Goal: Register for event/course

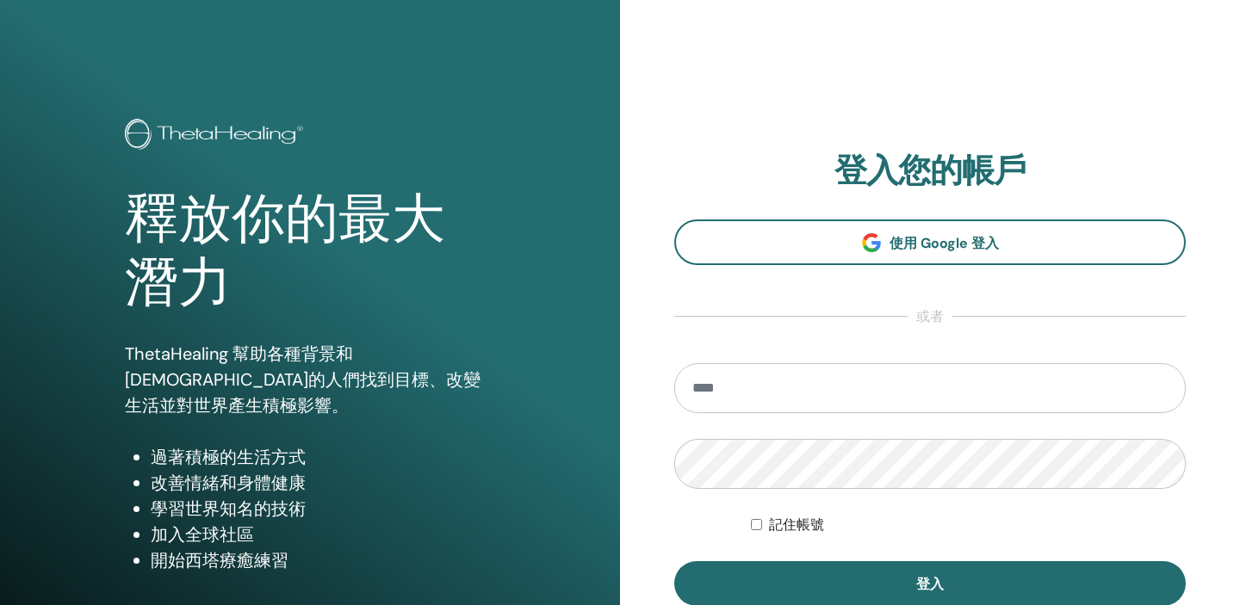
click at [887, 214] on section "登入您的帳戶 使用 Google 登入 或者 記住帳號 登入" at bounding box center [929, 379] width 511 height 455
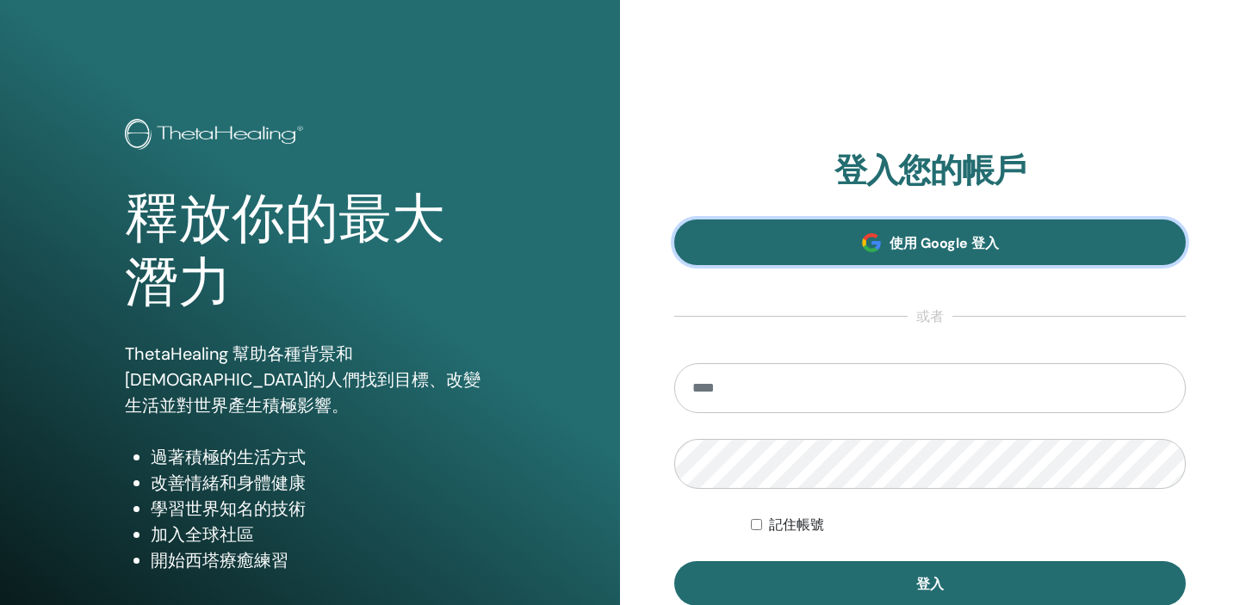
click at [886, 235] on link "使用 Google 登入" at bounding box center [929, 243] width 511 height 46
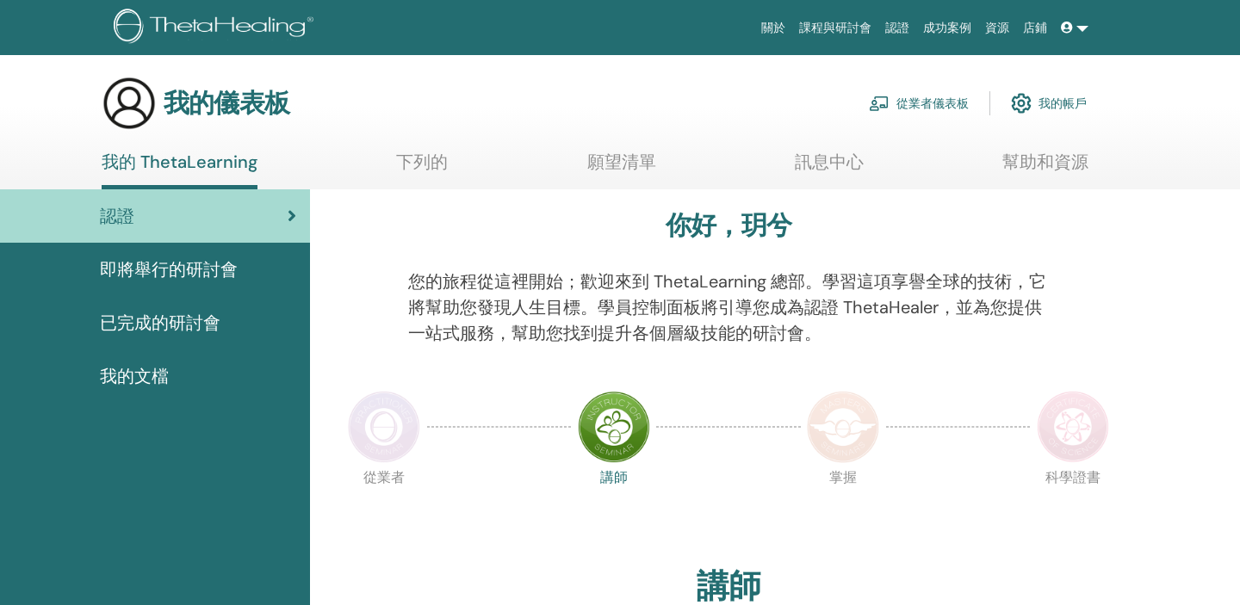
click at [617, 164] on font "願望清單" at bounding box center [621, 162] width 69 height 22
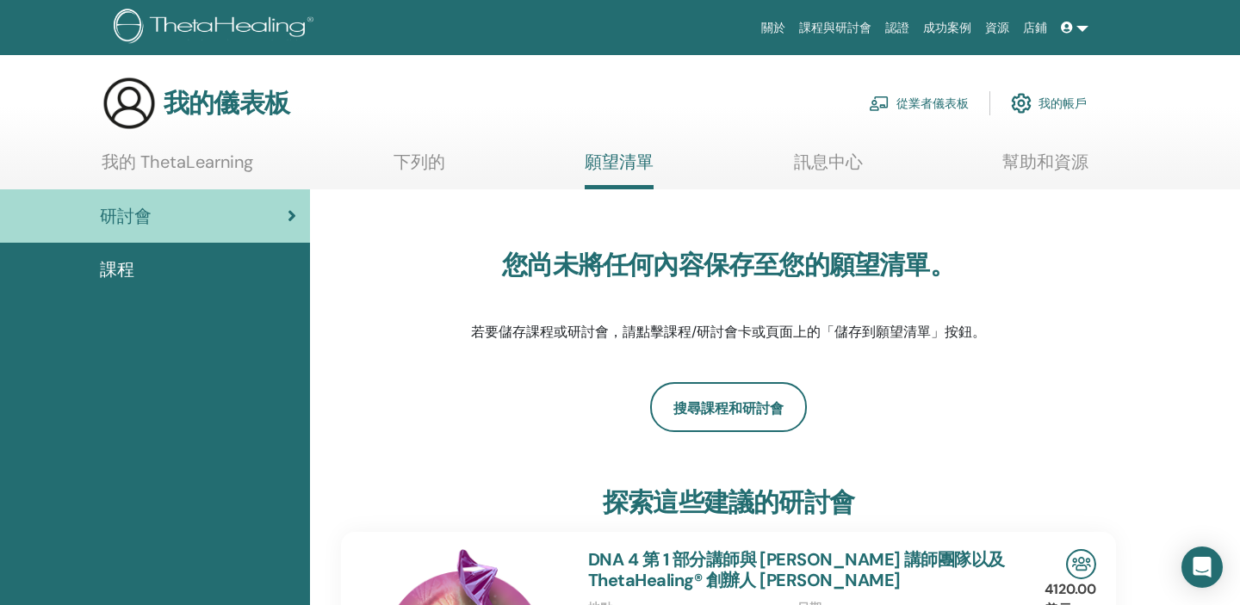
click at [189, 170] on font "我的 ThetaLearning" at bounding box center [178, 162] width 152 height 22
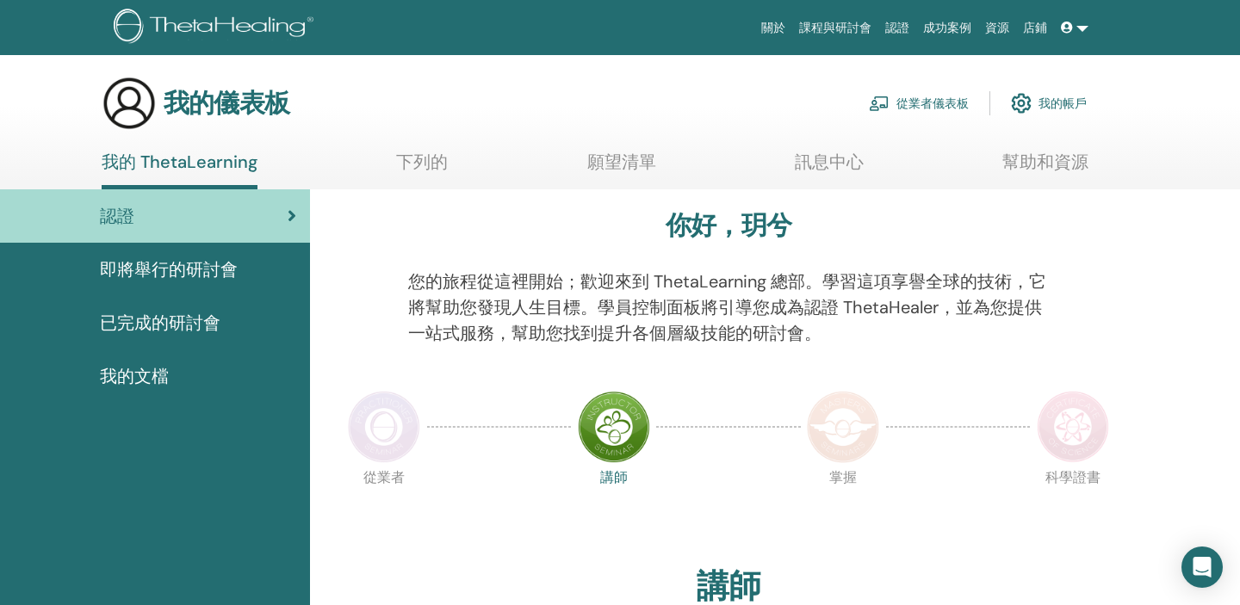
click at [415, 170] on font "下列的" at bounding box center [422, 162] width 52 height 22
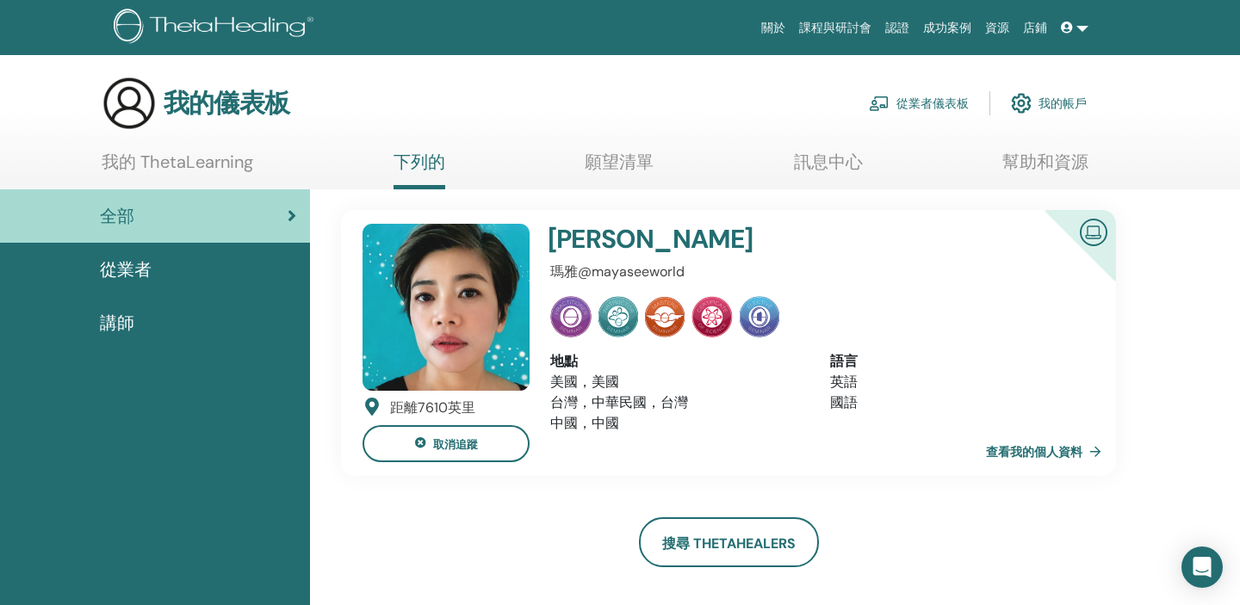
click at [460, 359] on img at bounding box center [445, 307] width 167 height 167
click at [1037, 455] on font "查看我的個人資料" at bounding box center [1034, 452] width 96 height 15
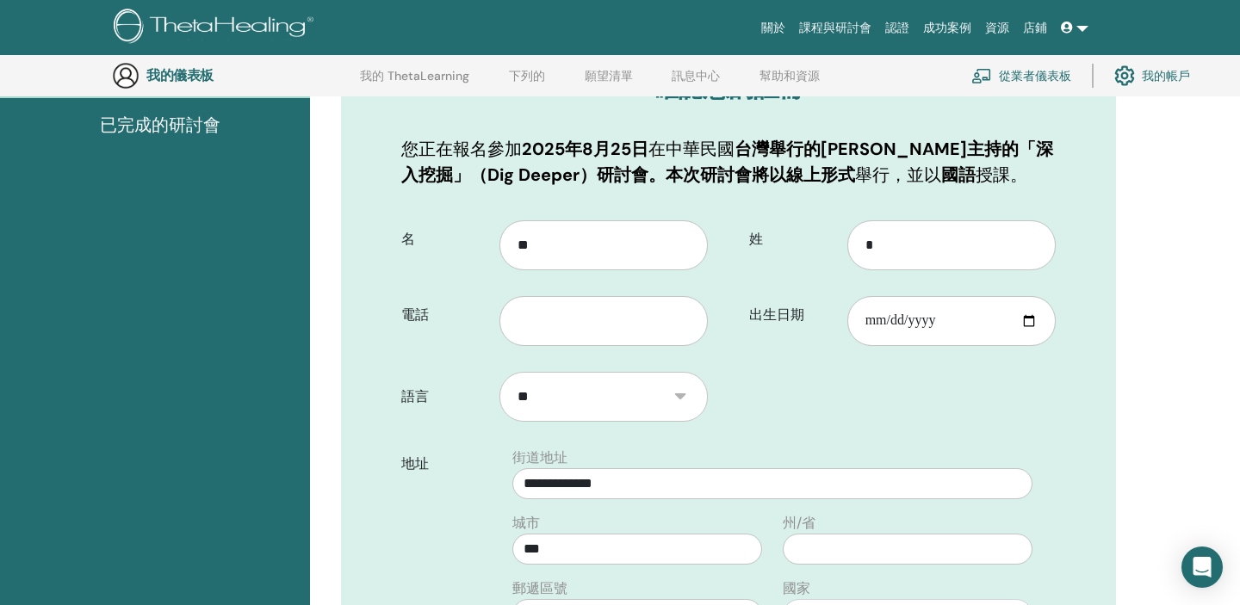
scroll to position [239, 0]
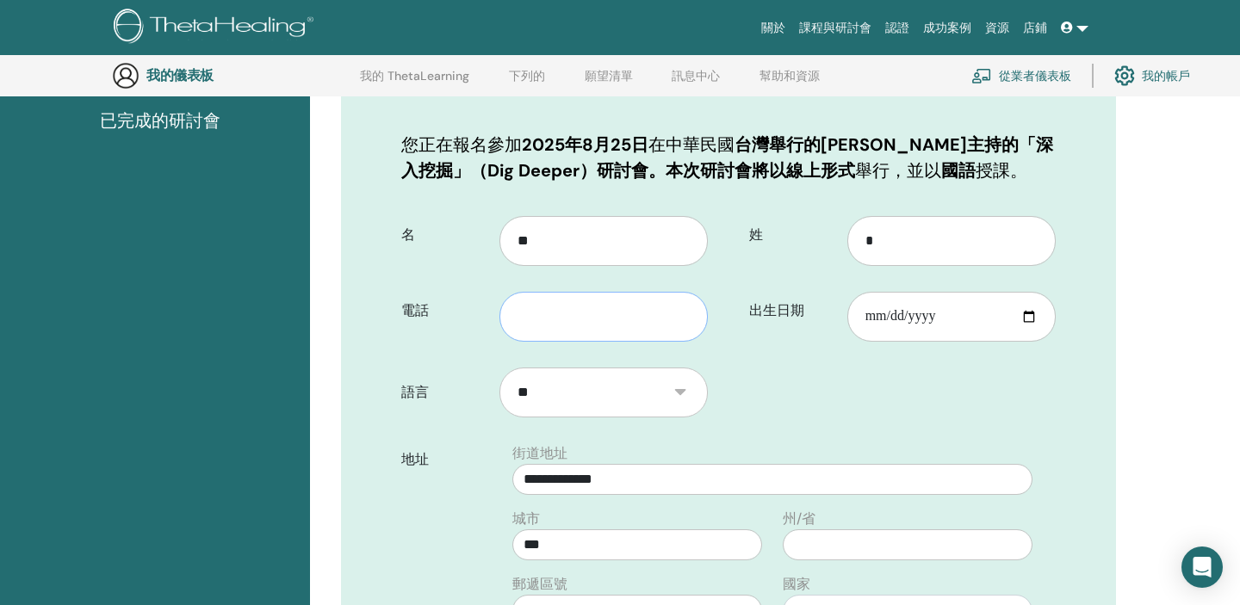
click at [641, 303] on input "text" at bounding box center [603, 317] width 208 height 50
type input "*"
type input "**********"
click at [869, 318] on input "出生日期" at bounding box center [951, 317] width 208 height 50
click at [904, 316] on input "出生日期" at bounding box center [951, 317] width 208 height 50
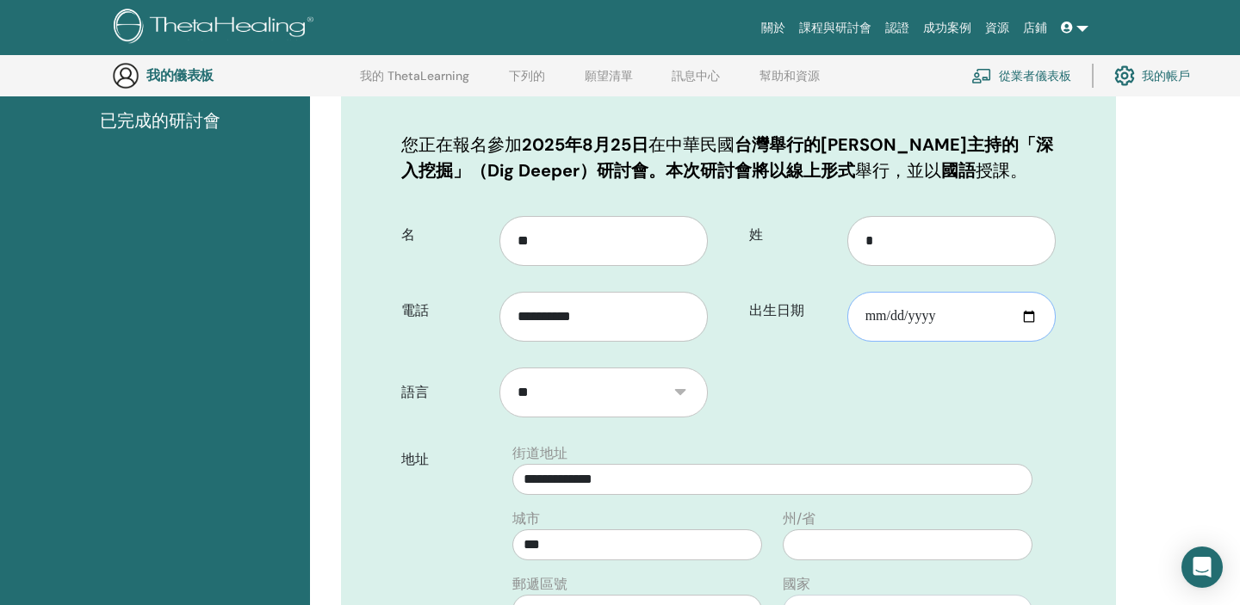
click at [915, 312] on input "出生日期" at bounding box center [951, 317] width 208 height 50
type input "**********"
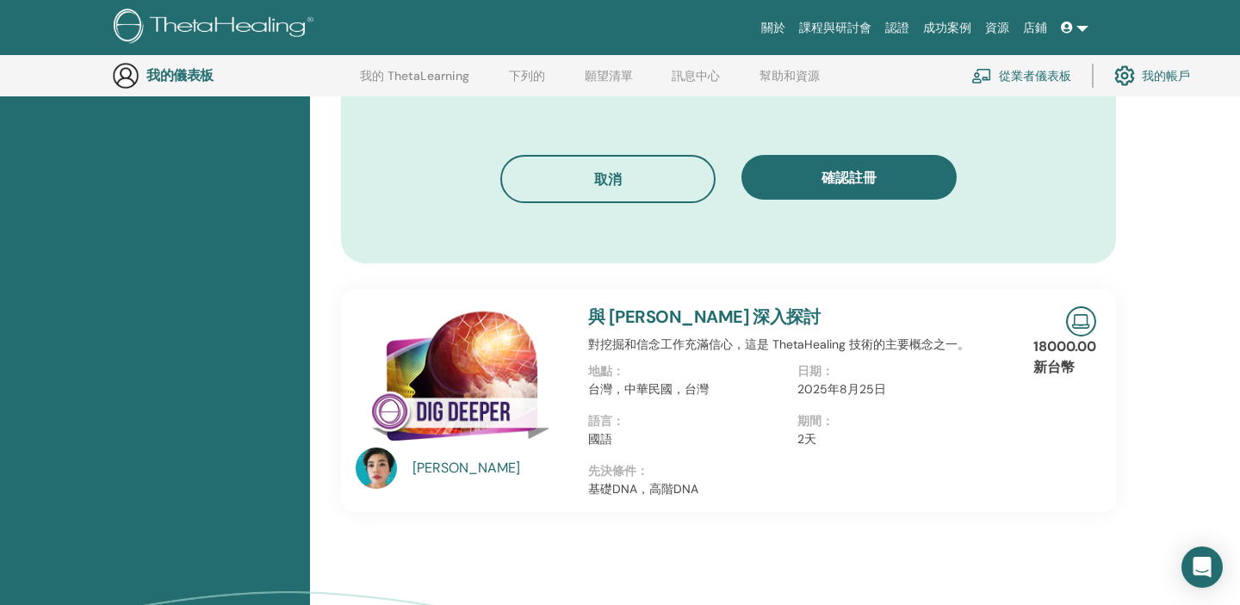
scroll to position [1001, 0]
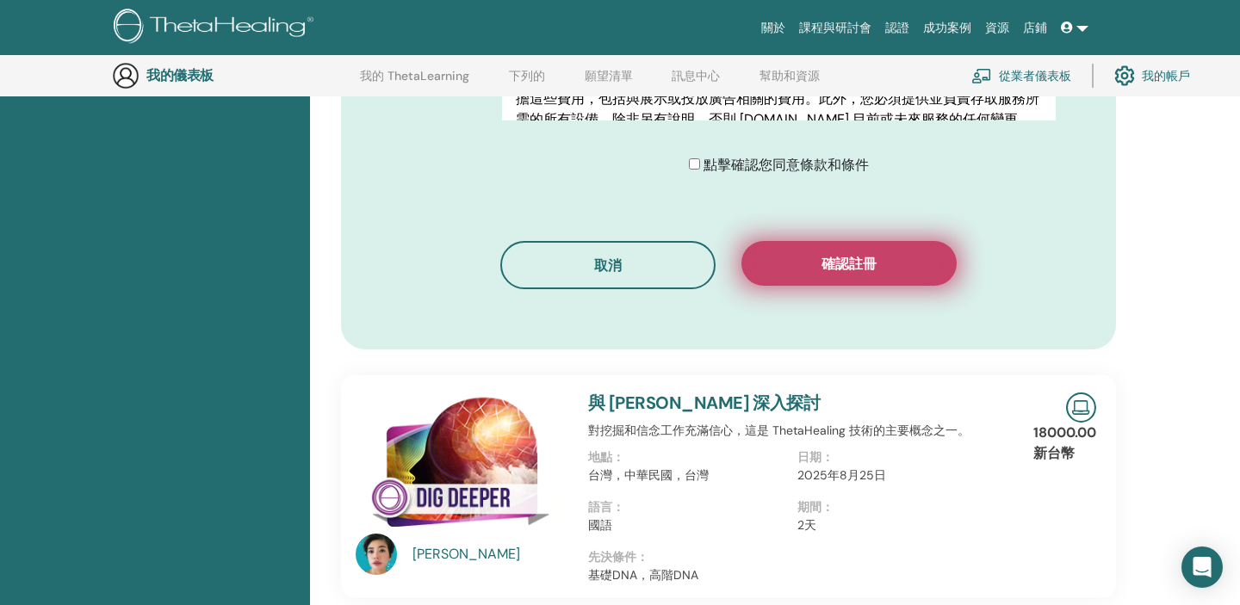
click at [797, 279] on button "確認註冊" at bounding box center [848, 263] width 215 height 45
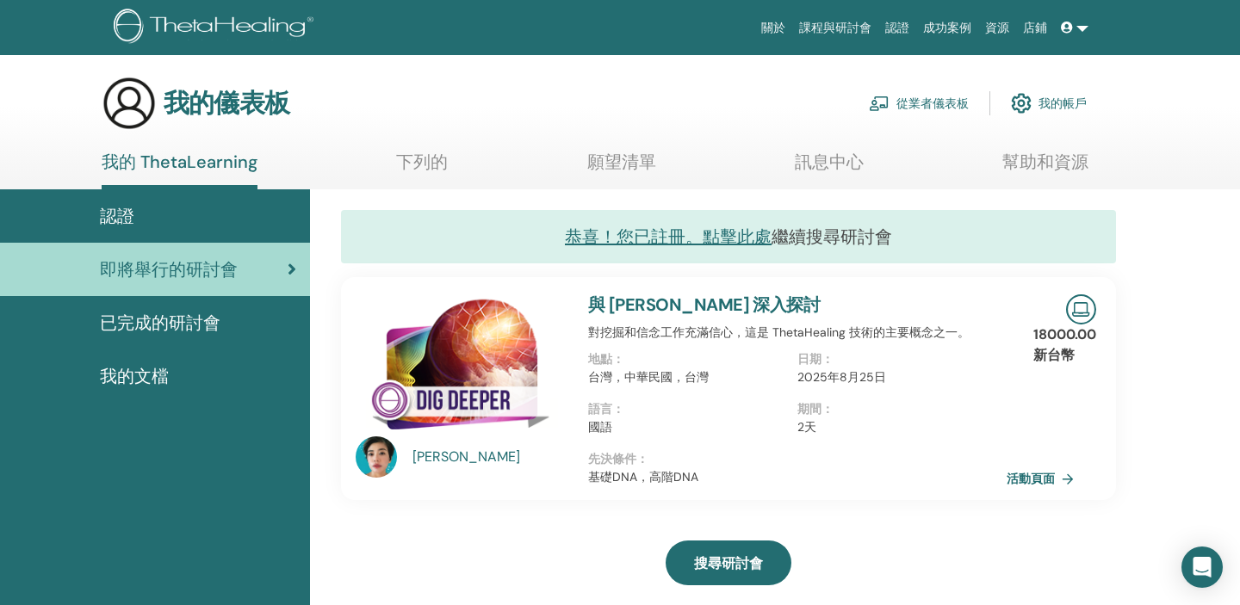
click at [1071, 39] on link at bounding box center [1074, 28] width 41 height 32
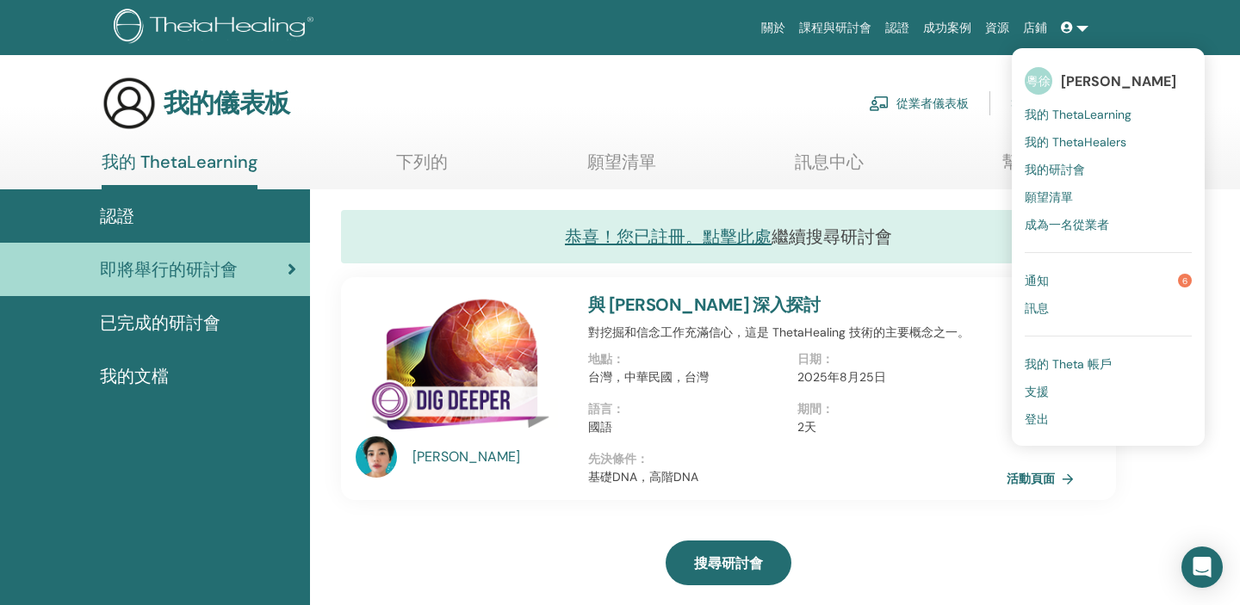
click at [302, 37] on img at bounding box center [217, 28] width 206 height 39
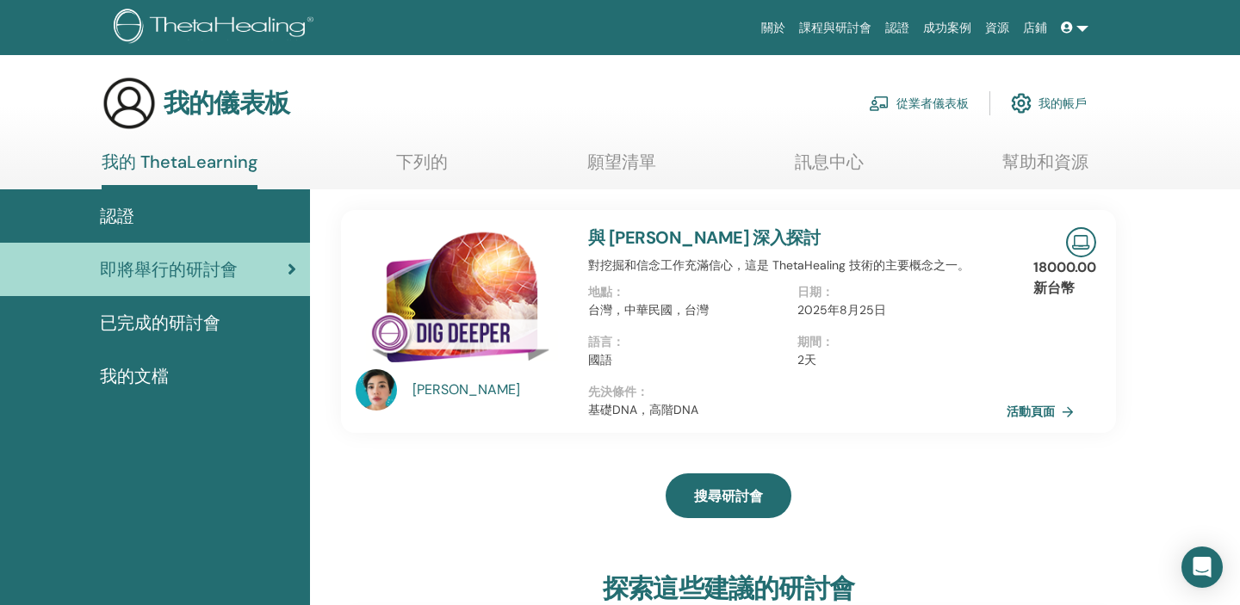
click at [1072, 31] on span at bounding box center [1068, 28] width 15 height 14
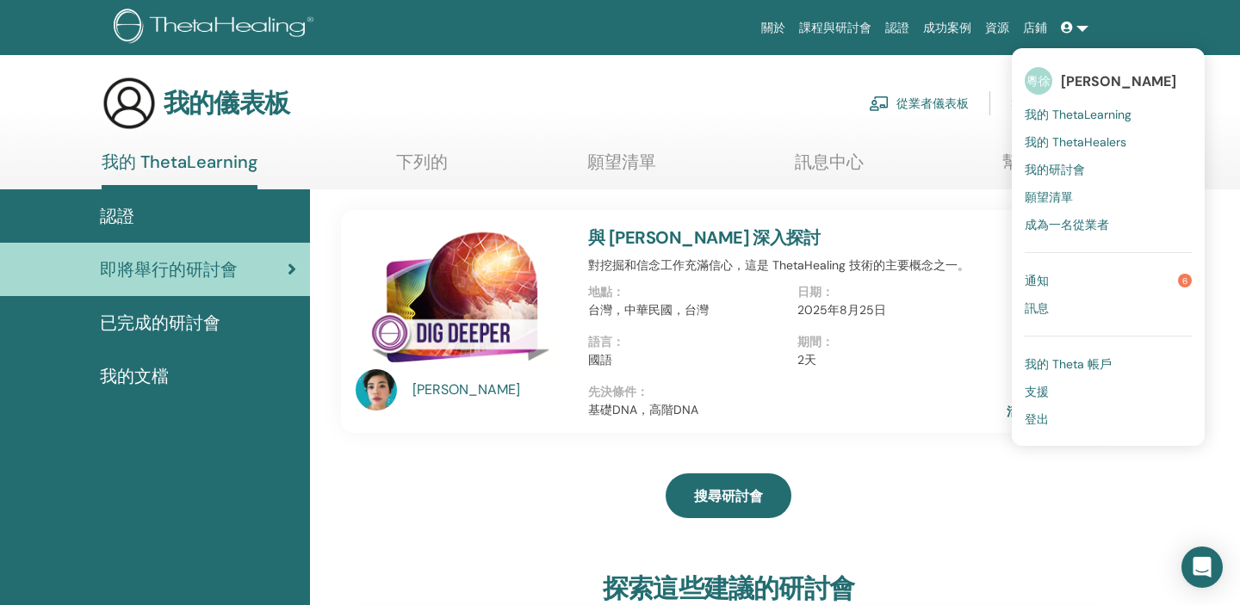
click at [1106, 423] on link "登出" at bounding box center [1107, 419] width 167 height 28
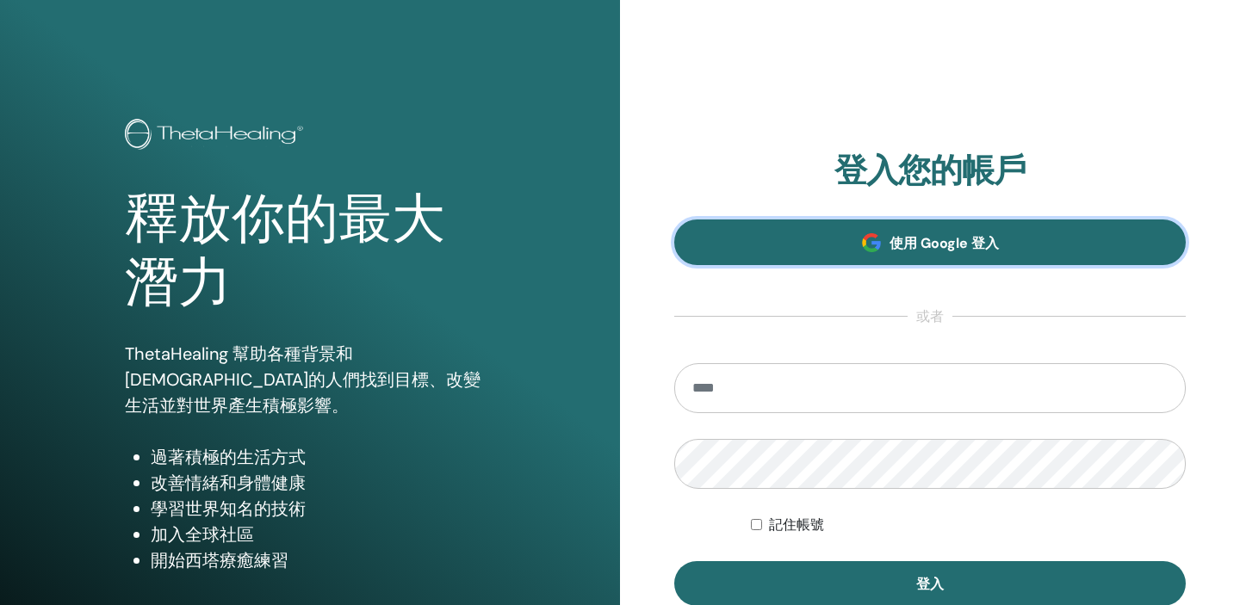
click at [1049, 221] on link "使用 Google 登入" at bounding box center [929, 243] width 511 height 46
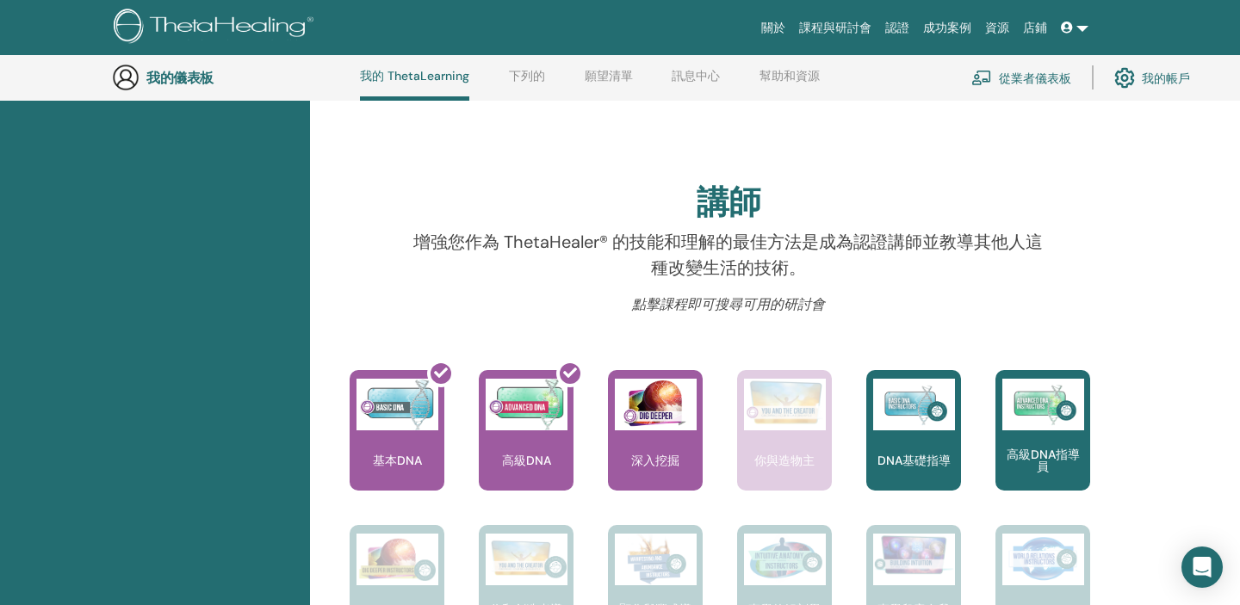
scroll to position [504, 0]
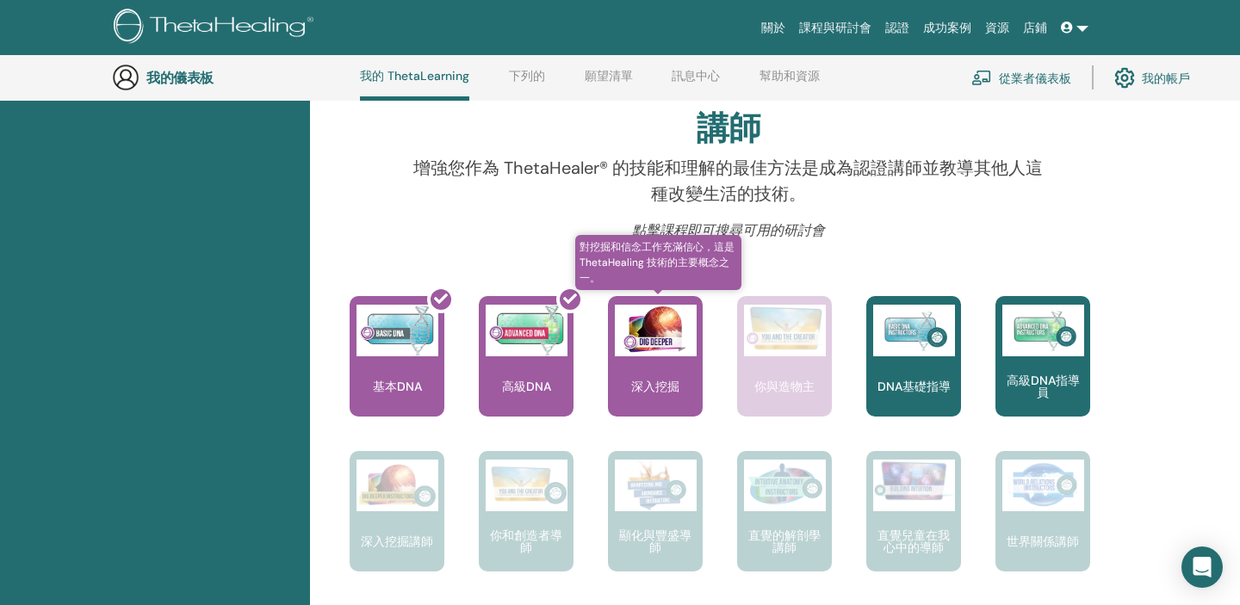
click at [636, 360] on div "深入挖掘" at bounding box center [655, 356] width 95 height 121
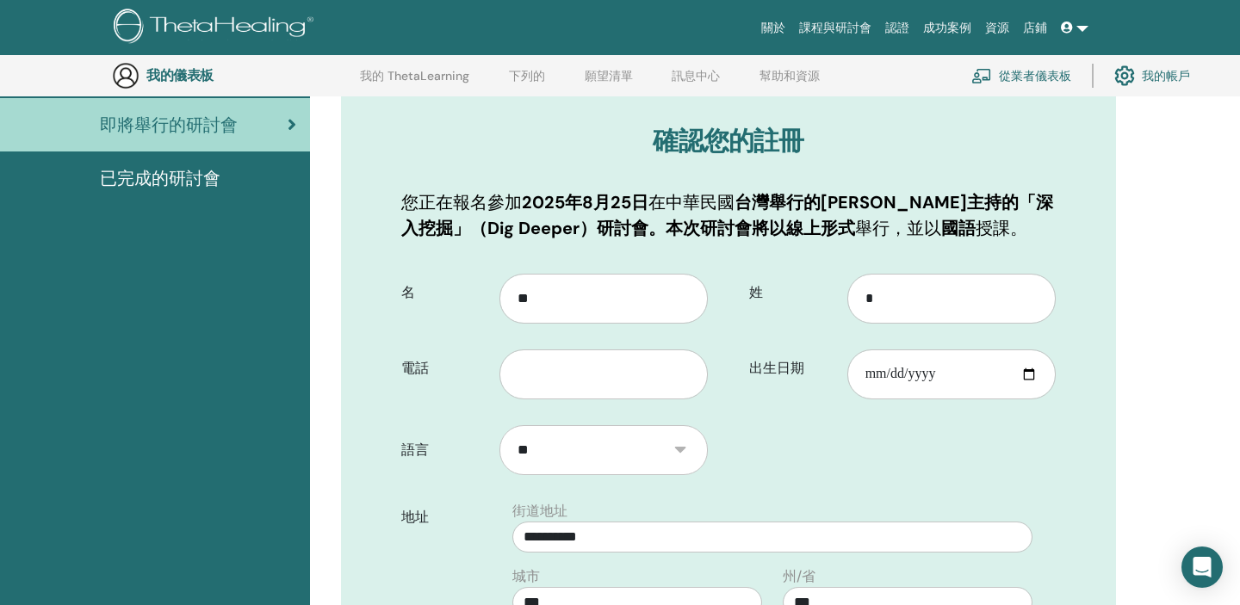
scroll to position [244, 0]
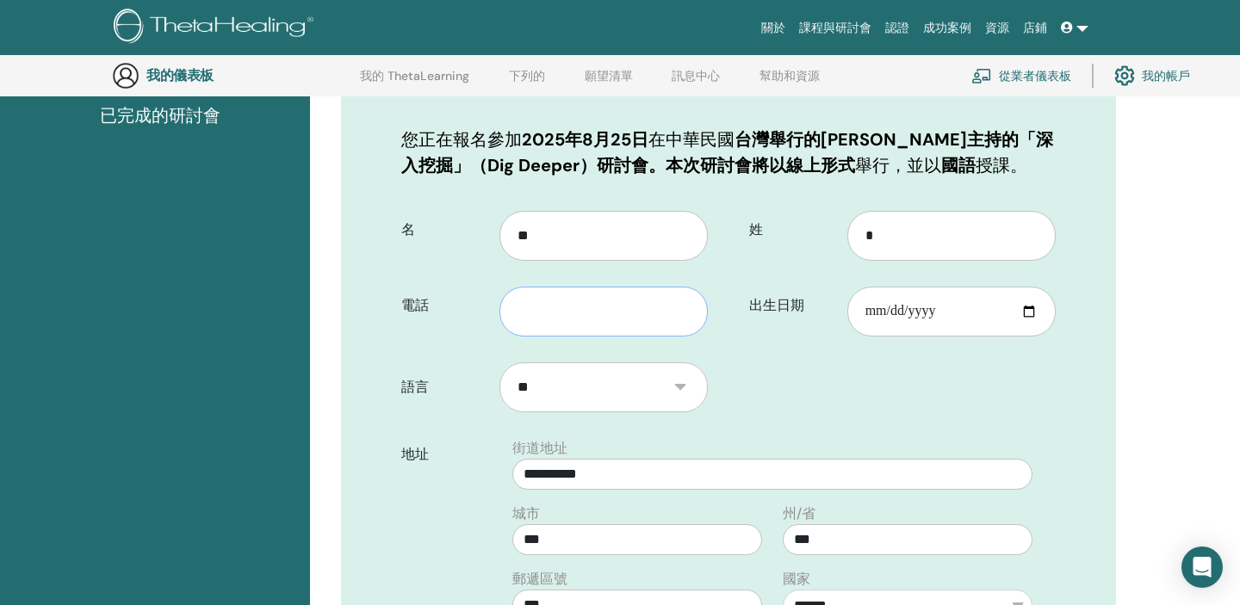
click at [628, 318] on input "text" at bounding box center [603, 312] width 208 height 50
type input "**********"
click at [878, 317] on input "出生日期" at bounding box center [951, 312] width 208 height 50
click at [896, 312] on input "出生日期" at bounding box center [951, 312] width 208 height 50
type input "**********"
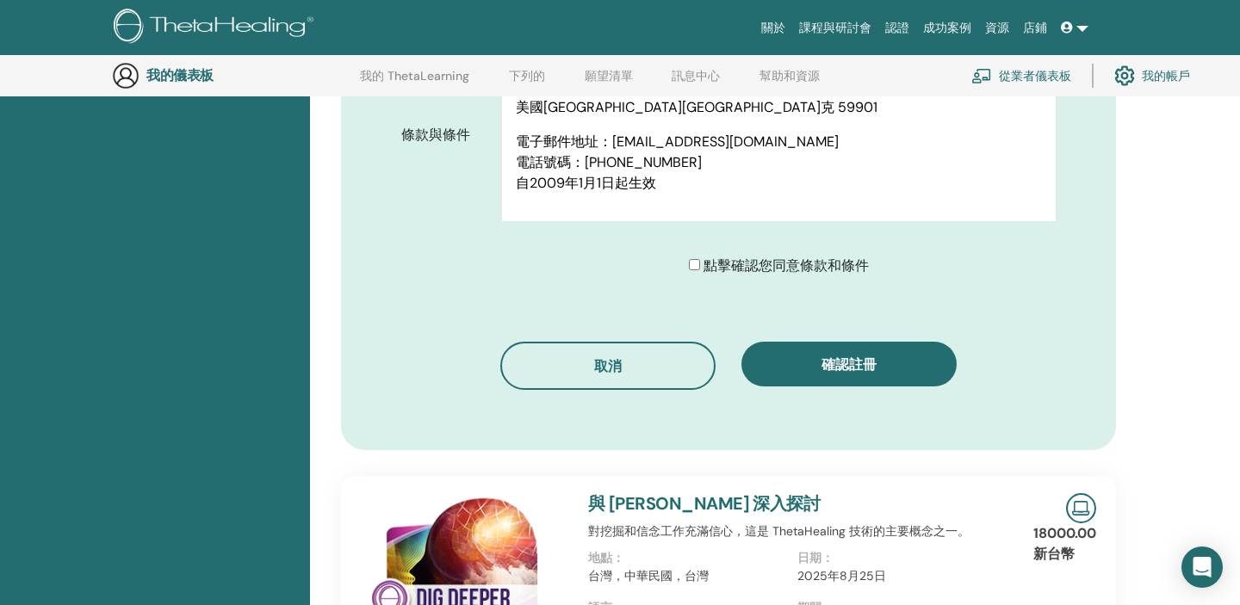
scroll to position [900, 0]
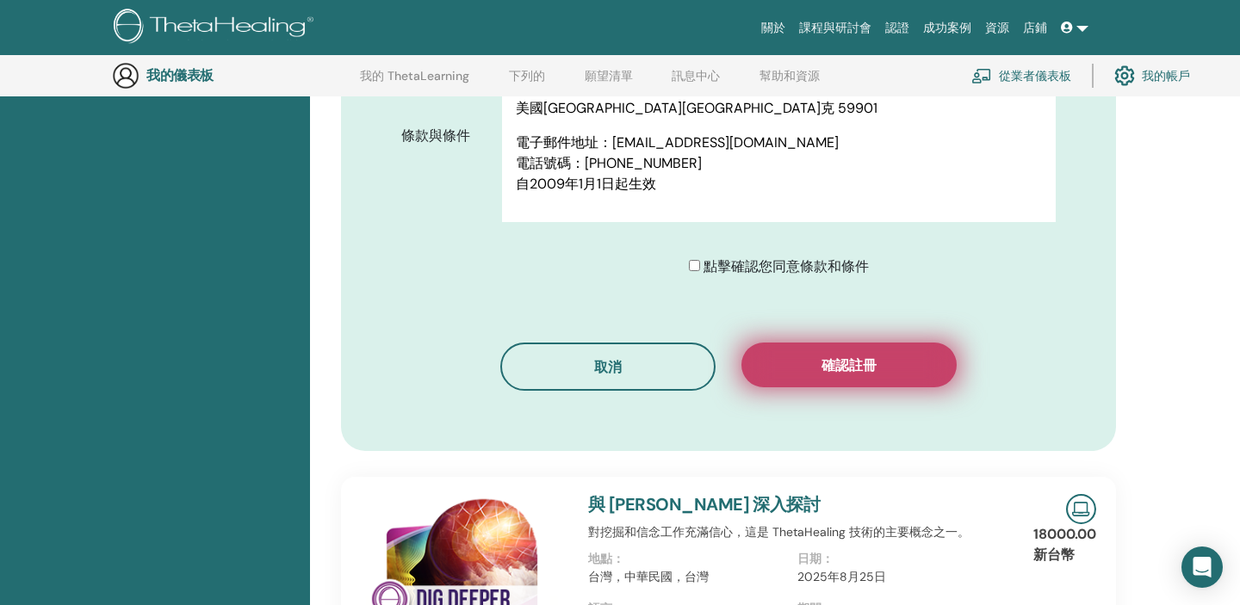
click at [780, 347] on button "確認註冊" at bounding box center [848, 365] width 215 height 45
